Goal: Communication & Community: Answer question/provide support

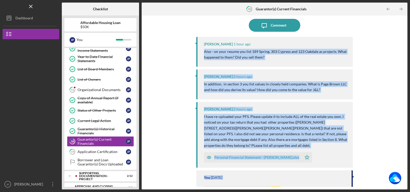
scroll to position [93, 0]
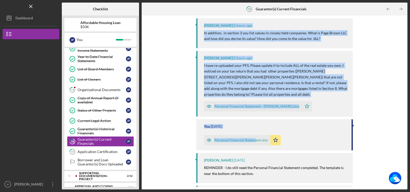
drag, startPoint x: 203, startPoint y: 93, endPoint x: 288, endPoint y: 96, distance: 85.3
click at [288, 89] on div "[PERSON_NAME] 1 hour ago Also - on your resume you list 189 Spring, 303 Cypress…" at bounding box center [274, 37] width 156 height 103
copy div "Also - on your resume you list 189 Spring, 303 Cypress and 123 Oakdale as proje…"
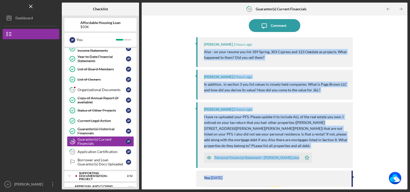
scroll to position [41, 0]
click at [275, 27] on div "Comment" at bounding box center [279, 25] width 16 height 13
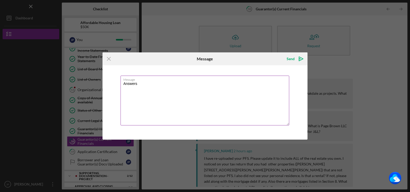
paste textarea "Also - on your resume you list 189 Spring, 303 Cypress and 123 Oakdale as proje…"
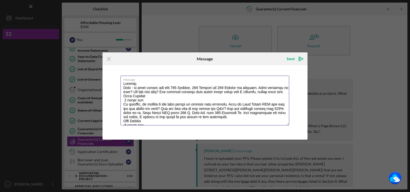
scroll to position [39, 0]
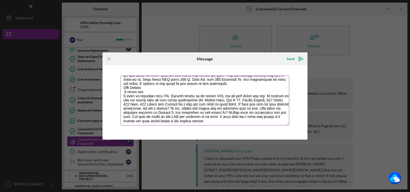
click at [204, 119] on textarea "Message" at bounding box center [205, 100] width 169 height 50
click at [207, 119] on textarea "Message" at bounding box center [205, 100] width 169 height 50
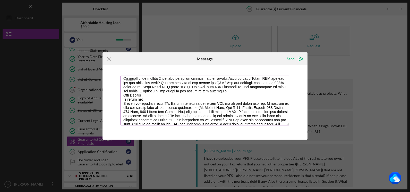
scroll to position [0, 0]
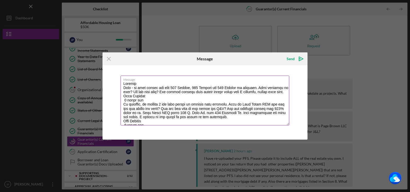
click at [145, 83] on textarea "Message" at bounding box center [205, 100] width 169 height 50
click at [151, 96] on textarea "Message" at bounding box center [205, 100] width 169 height 50
drag, startPoint x: 123, startPoint y: 100, endPoint x: 145, endPoint y: 103, distance: 22.0
click at [145, 103] on textarea "Message" at bounding box center [205, 100] width 169 height 50
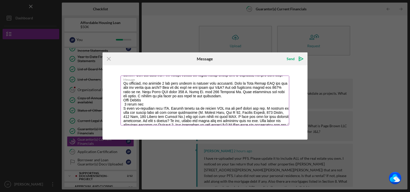
scroll to position [26, 0]
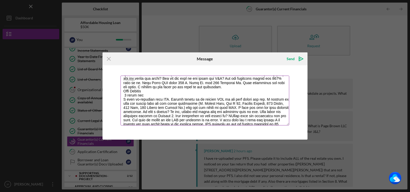
drag, startPoint x: 123, startPoint y: 95, endPoint x: 144, endPoint y: 98, distance: 20.9
click at [144, 98] on textarea "Message" at bounding box center [205, 100] width 169 height 50
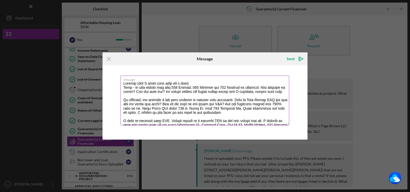
scroll to position [0, 0]
click at [186, 92] on textarea "Message" at bounding box center [205, 100] width 169 height 50
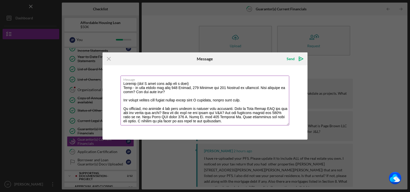
scroll to position [26, 0]
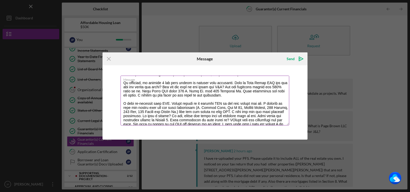
click at [227, 88] on textarea "Message" at bounding box center [205, 100] width 169 height 50
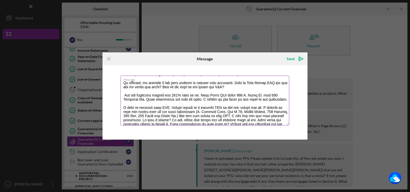
drag, startPoint x: 238, startPoint y: 99, endPoint x: 277, endPoint y: 100, distance: 38.4
click at [277, 100] on textarea "Message" at bounding box center [205, 100] width 169 height 50
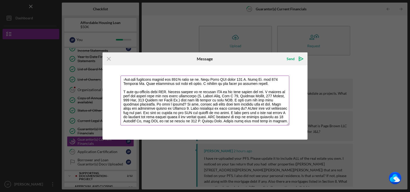
click at [218, 108] on textarea "Message" at bounding box center [205, 100] width 169 height 50
click at [132, 108] on textarea "Message" at bounding box center [205, 100] width 169 height 50
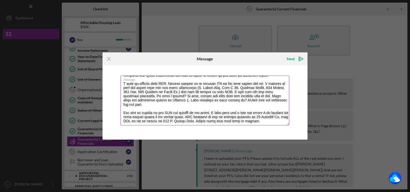
scroll to position [54, 0]
drag, startPoint x: 208, startPoint y: 109, endPoint x: 214, endPoint y: 103, distance: 8.2
click at [208, 109] on textarea "Message" at bounding box center [205, 100] width 169 height 50
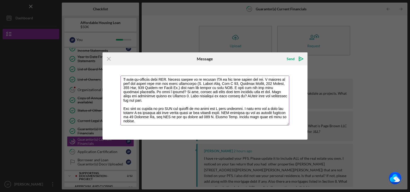
drag, startPoint x: 220, startPoint y: 113, endPoint x: 223, endPoint y: 107, distance: 5.9
click at [220, 112] on textarea "Message" at bounding box center [205, 100] width 169 height 50
type textarea "Answers (and I will also give you a call) Also - on your resume you list 189 Sp…"
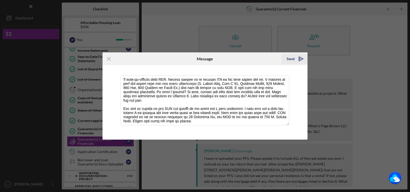
click at [288, 59] on div "Send" at bounding box center [291, 59] width 8 height 10
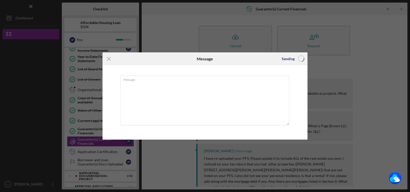
scroll to position [0, 0]
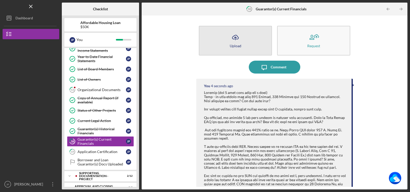
click at [237, 40] on icon "Icon/Upload" at bounding box center [235, 37] width 13 height 13
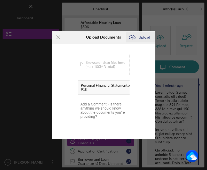
click at [142, 38] on div "Upload" at bounding box center [144, 37] width 12 height 10
